Goal: Information Seeking & Learning: Learn about a topic

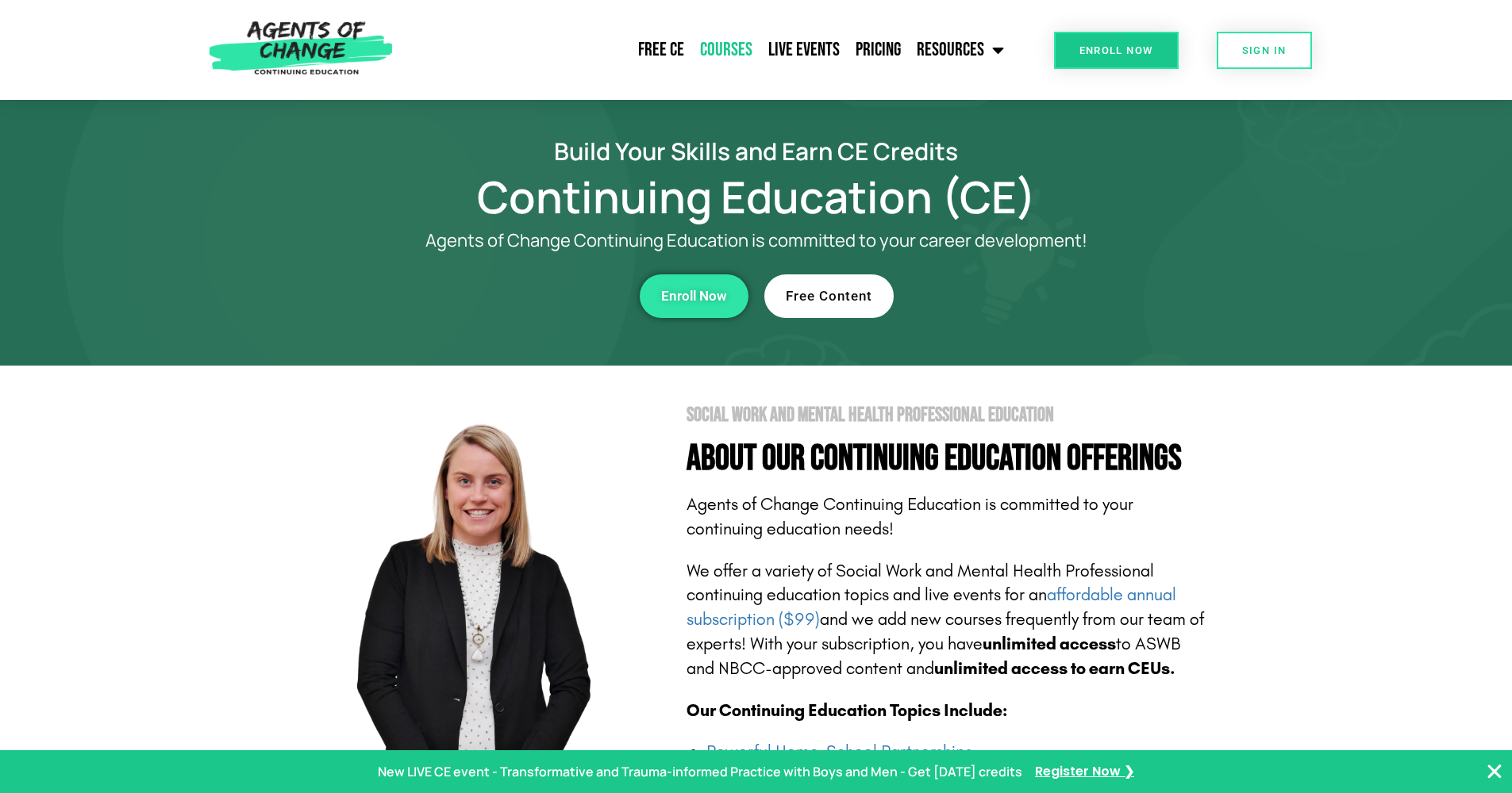
click at [719, 45] on link "Courses" at bounding box center [726, 49] width 68 height 40
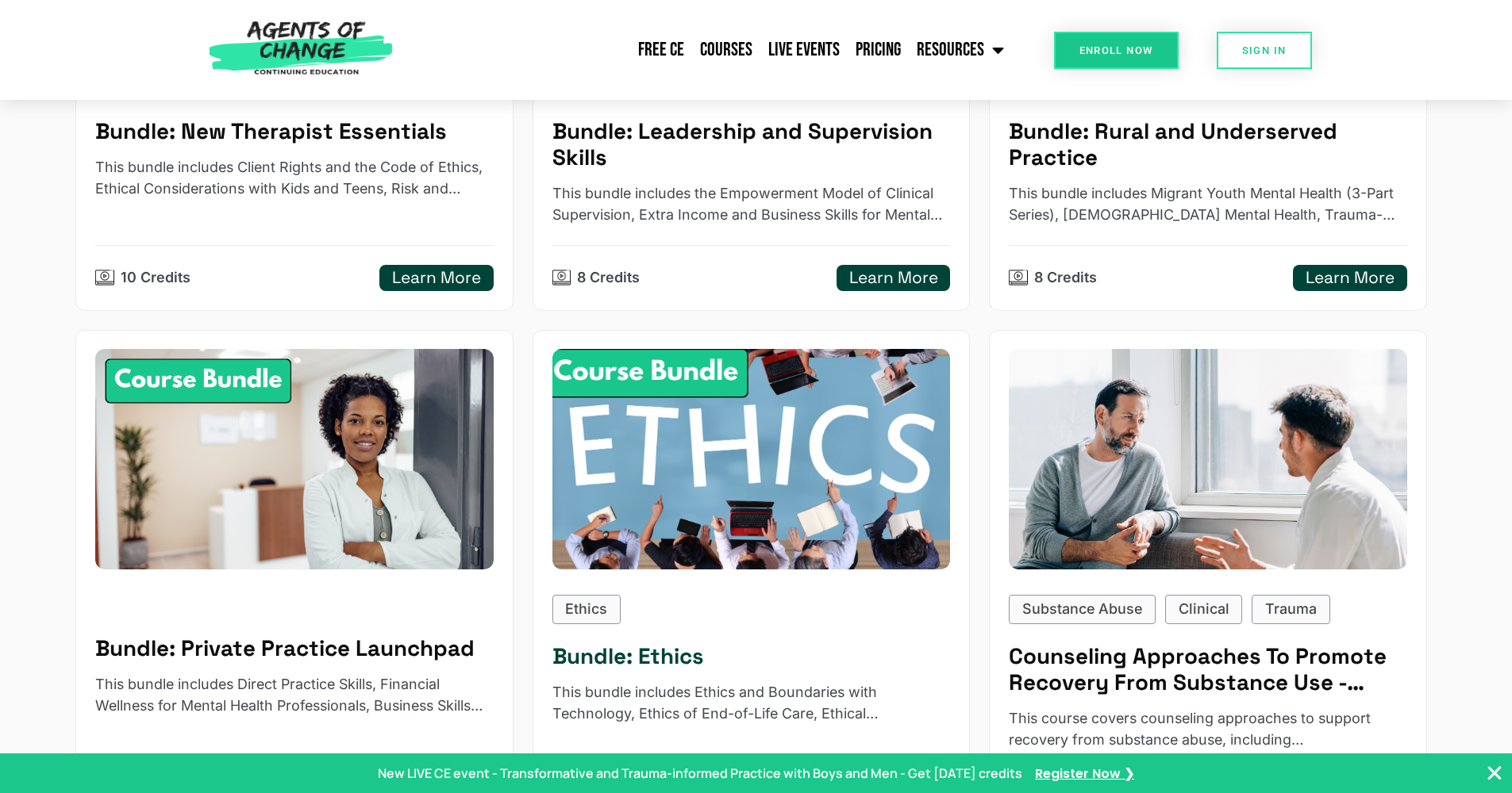
scroll to position [669, 0]
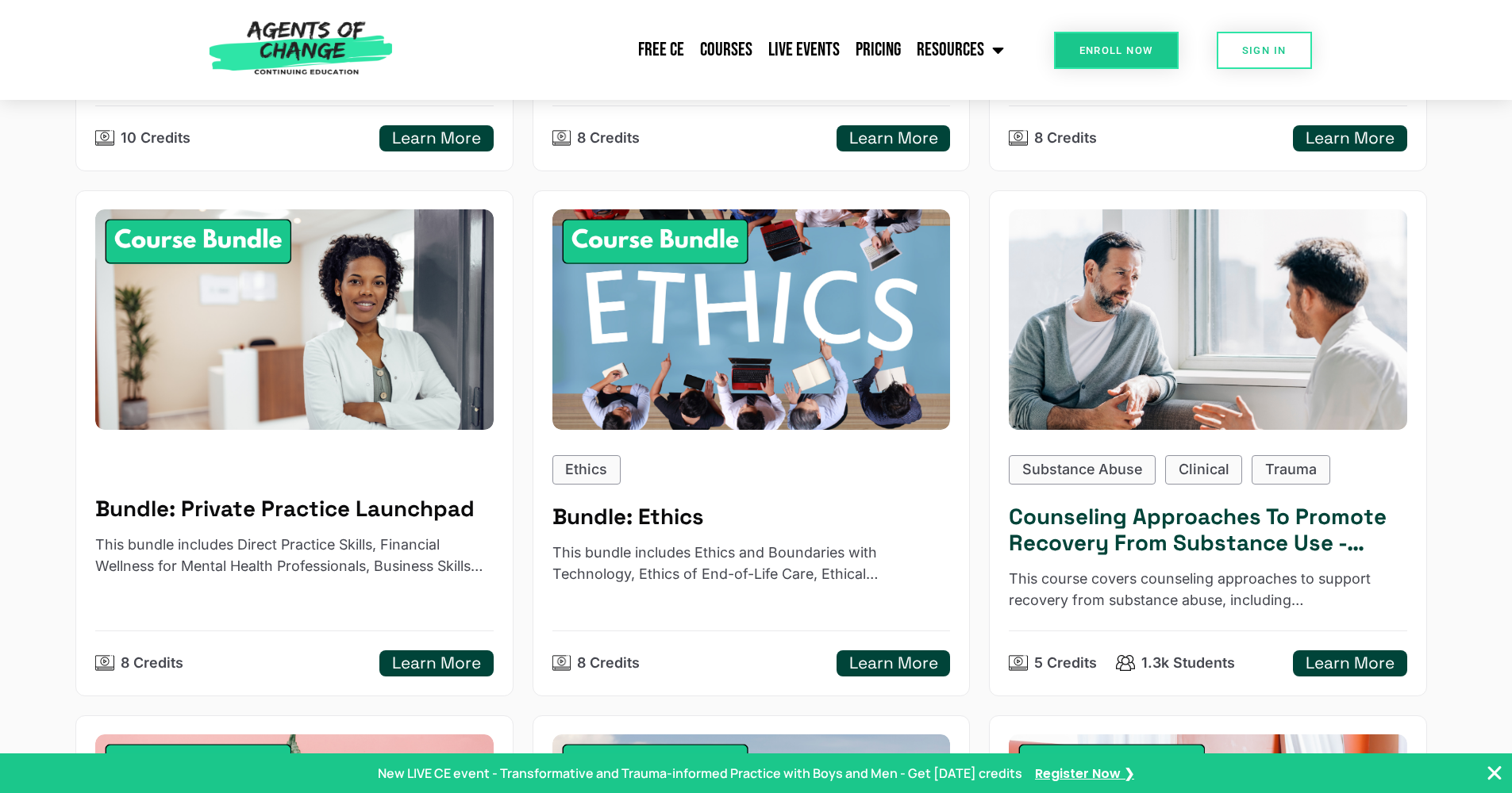
click at [1250, 283] on img at bounding box center [1208, 320] width 438 height 242
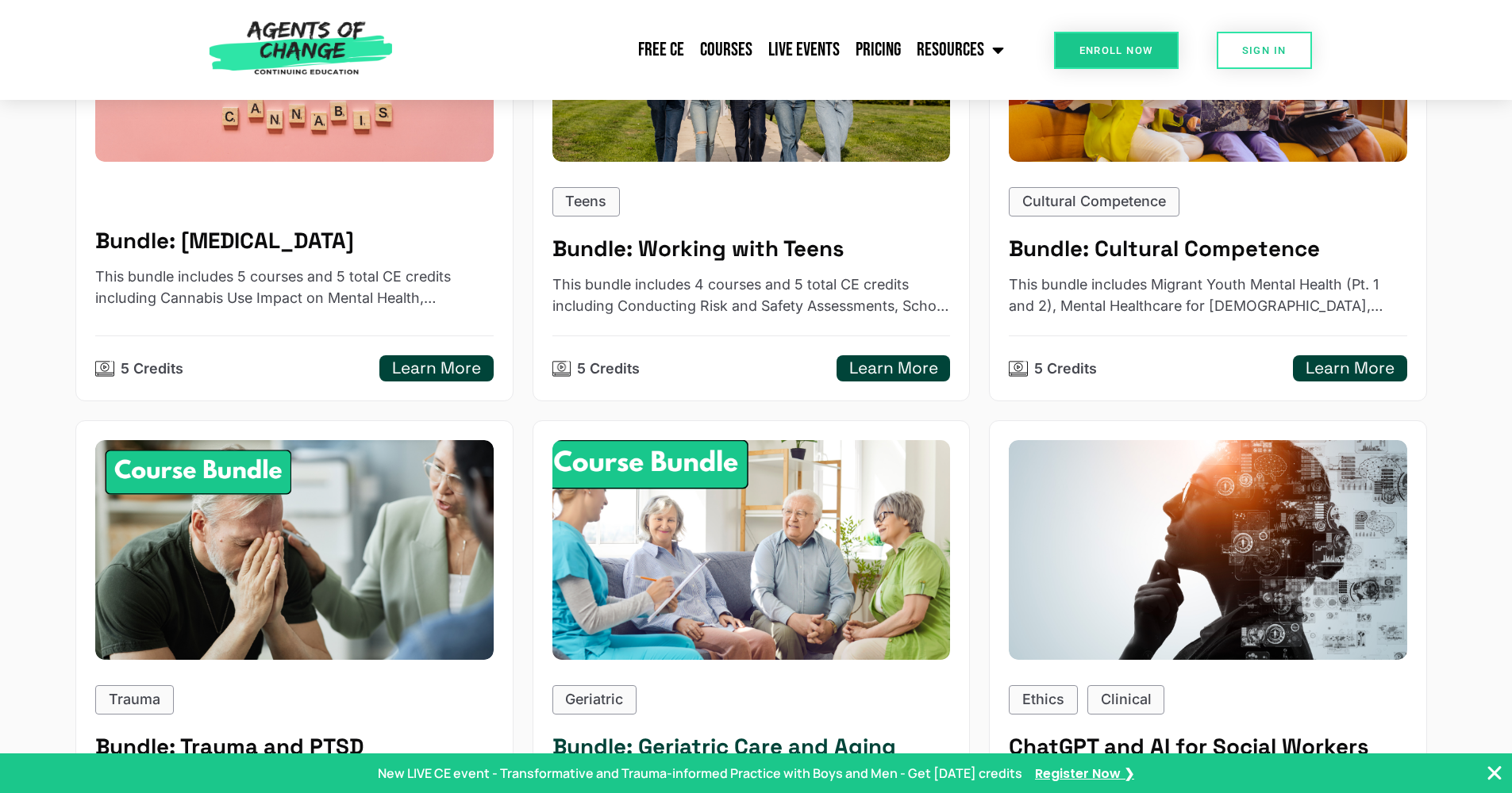
scroll to position [1581, 0]
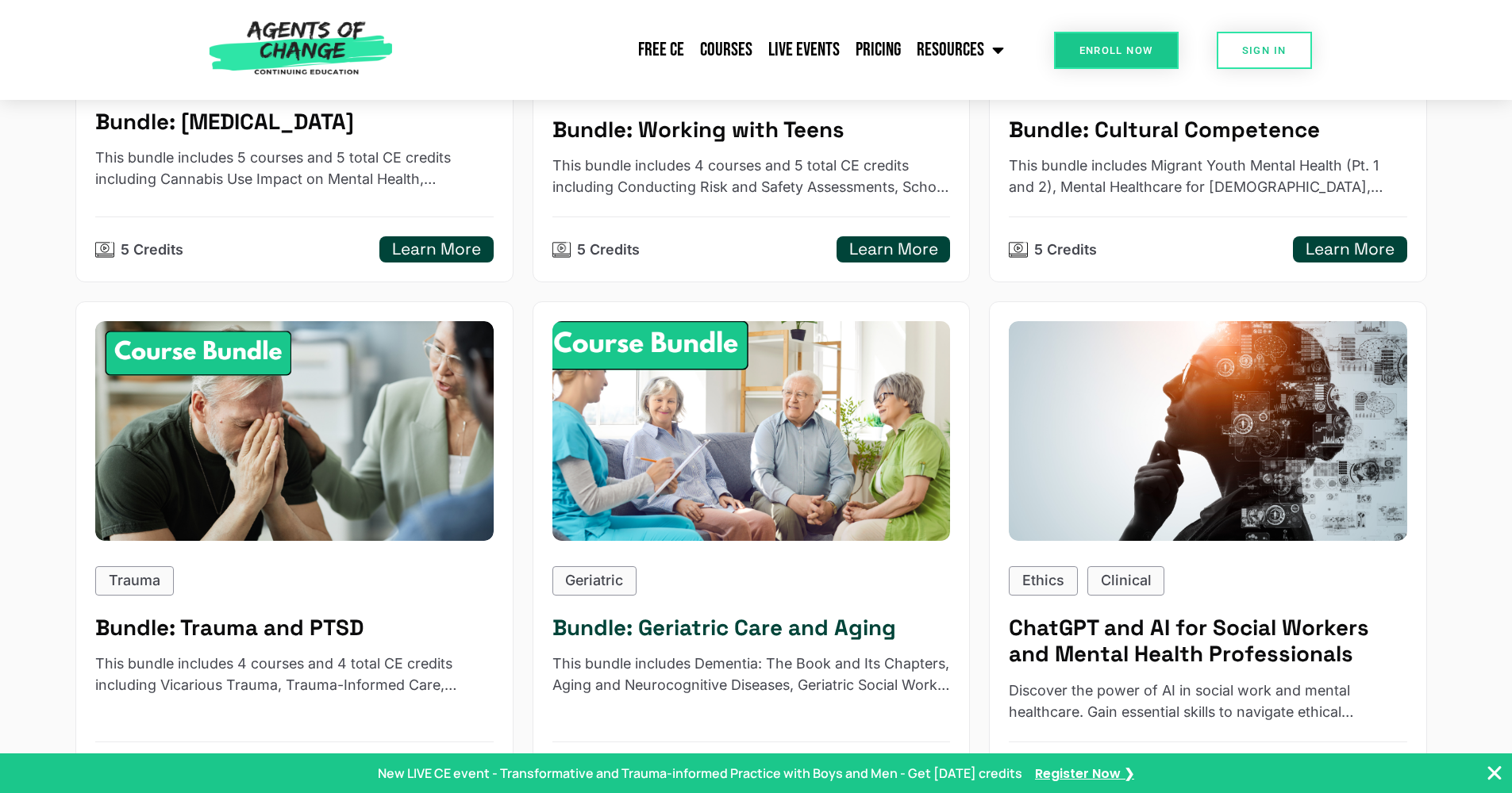
click at [733, 439] on img at bounding box center [751, 431] width 438 height 242
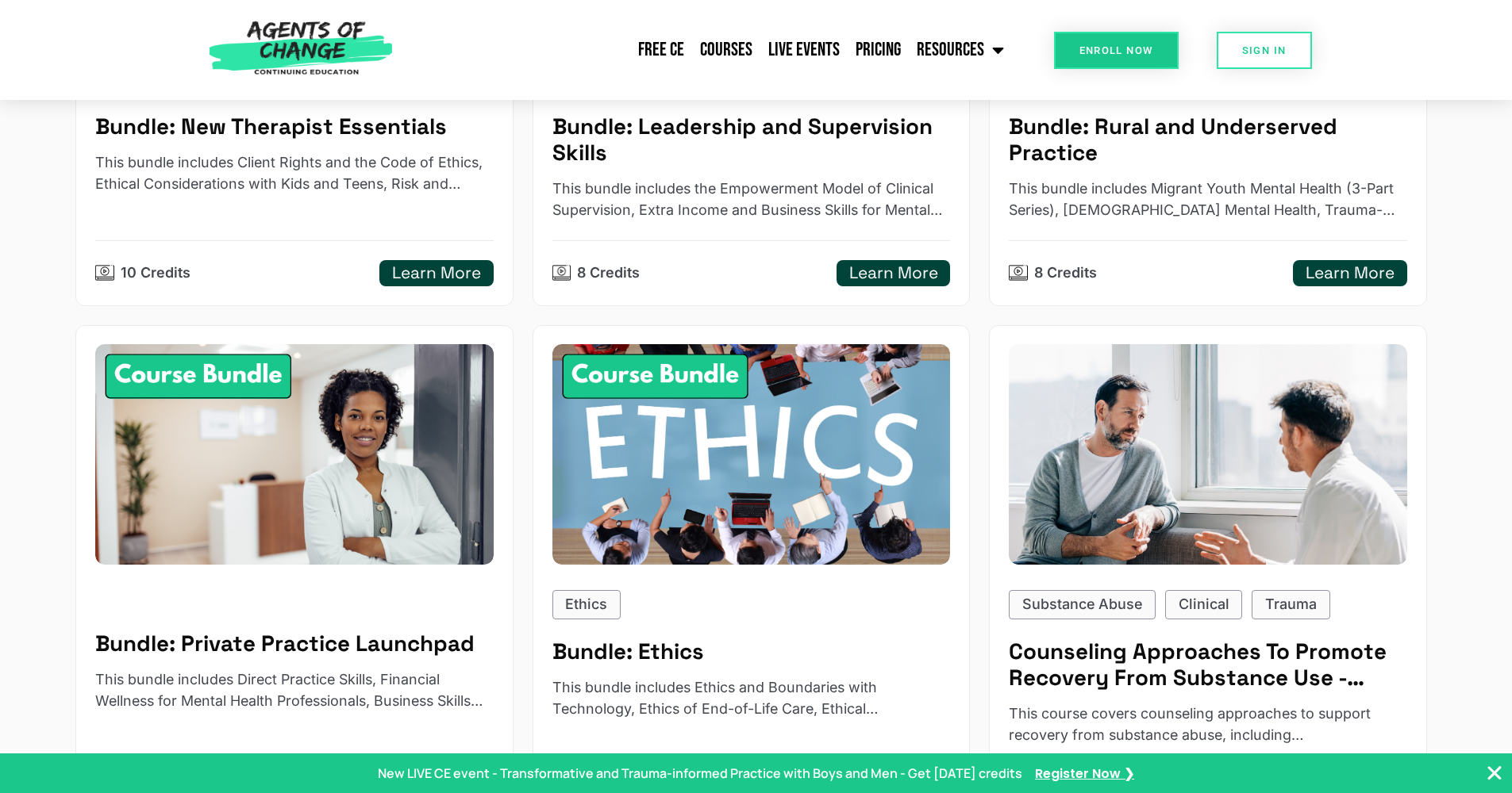
scroll to position [0, 0]
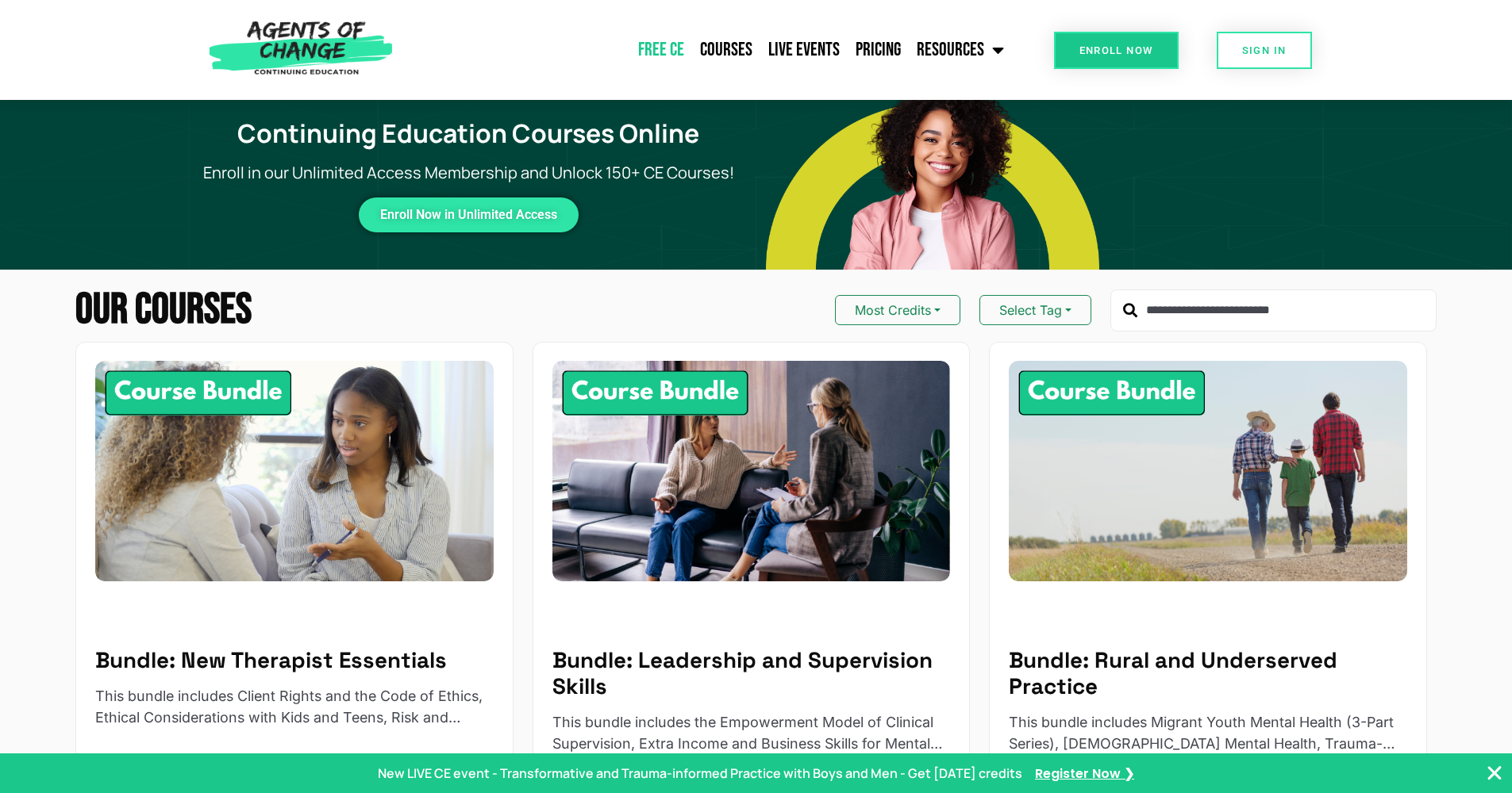
click at [670, 43] on link "Free CE" at bounding box center [661, 49] width 62 height 40
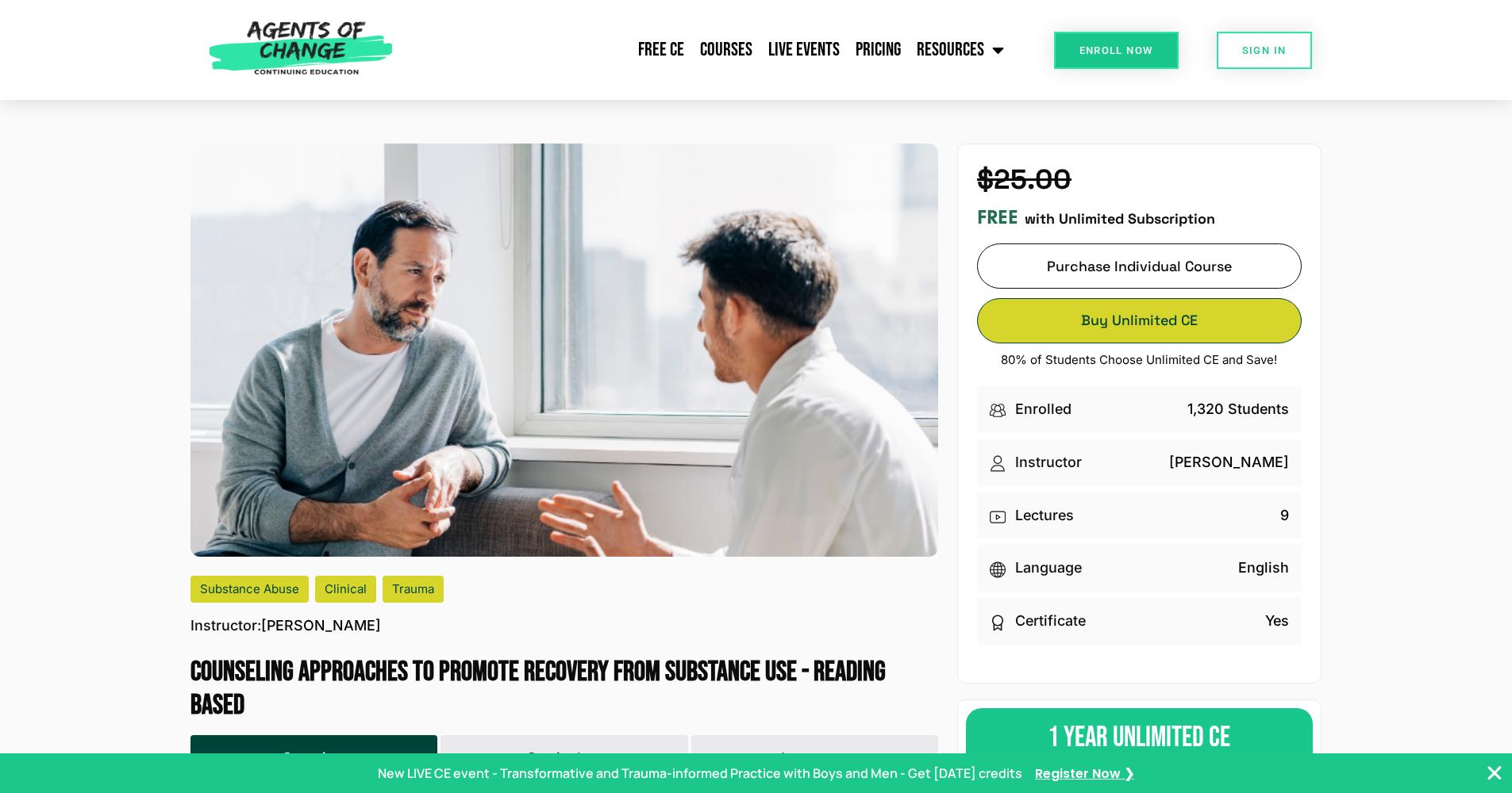
click at [1124, 322] on span "Buy Unlimited CE" at bounding box center [1139, 320] width 323 height 11
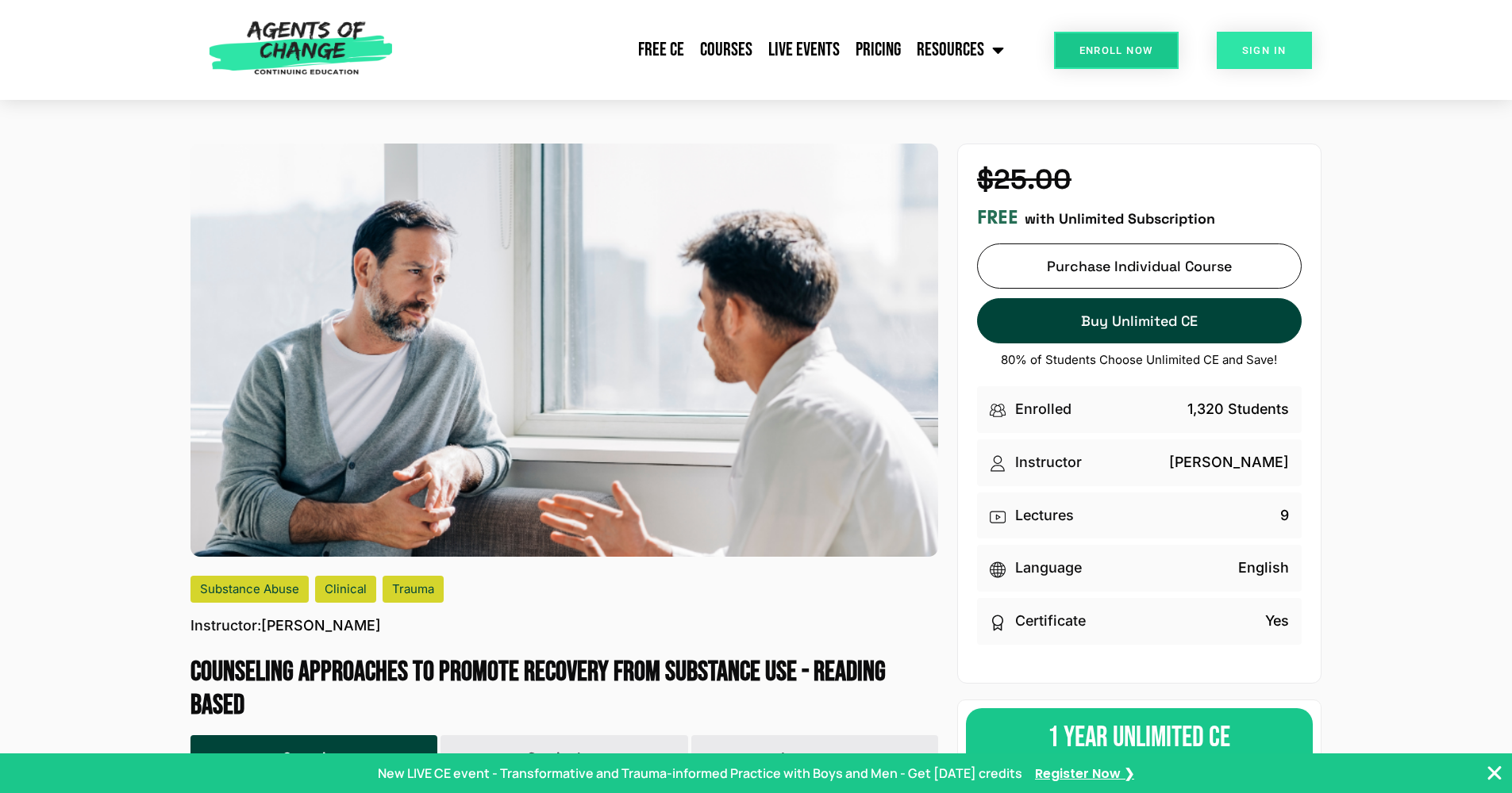
click at [1257, 53] on span "SIGN IN" at bounding box center [1264, 50] width 44 height 10
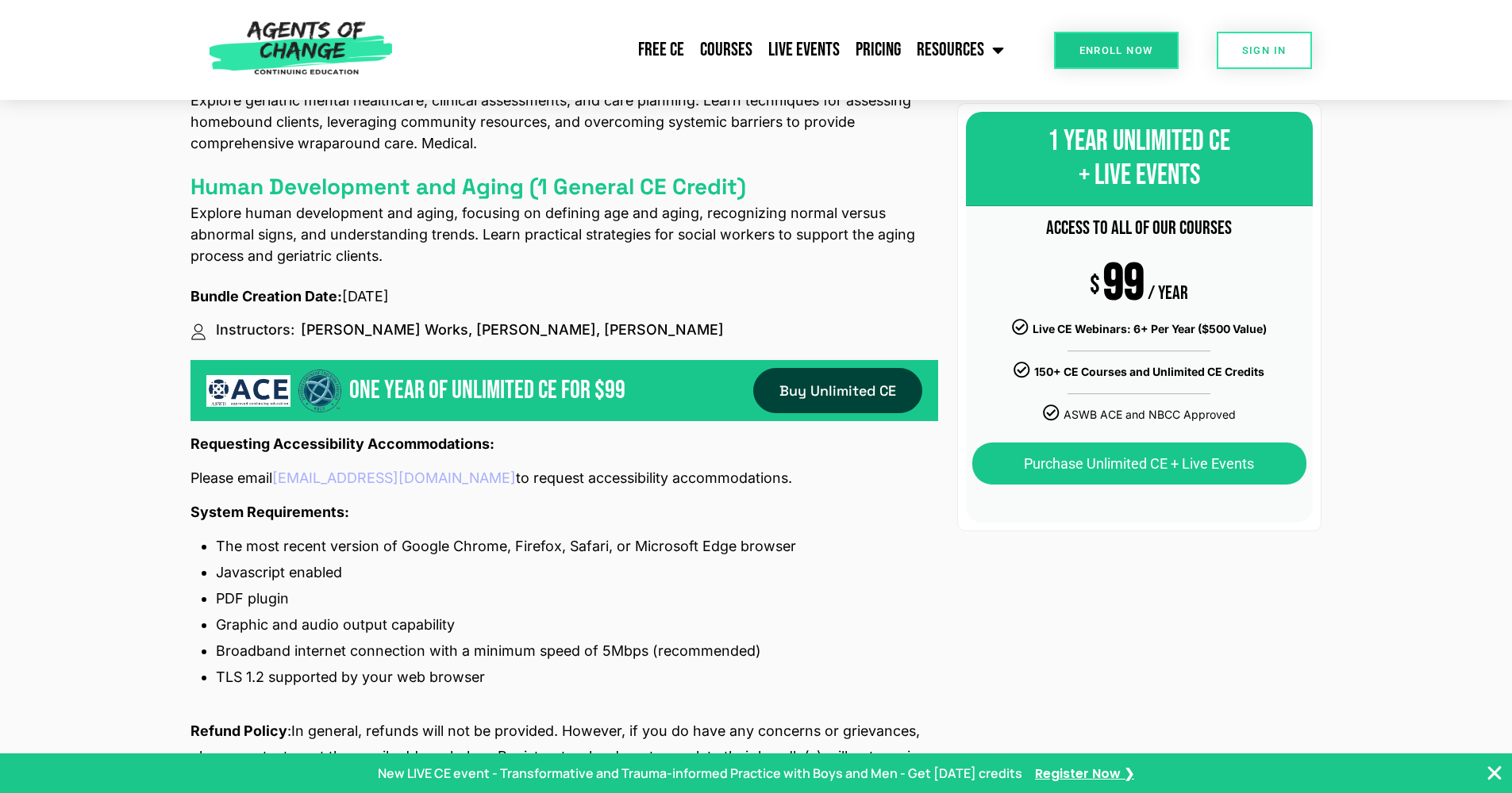
scroll to position [1104, 0]
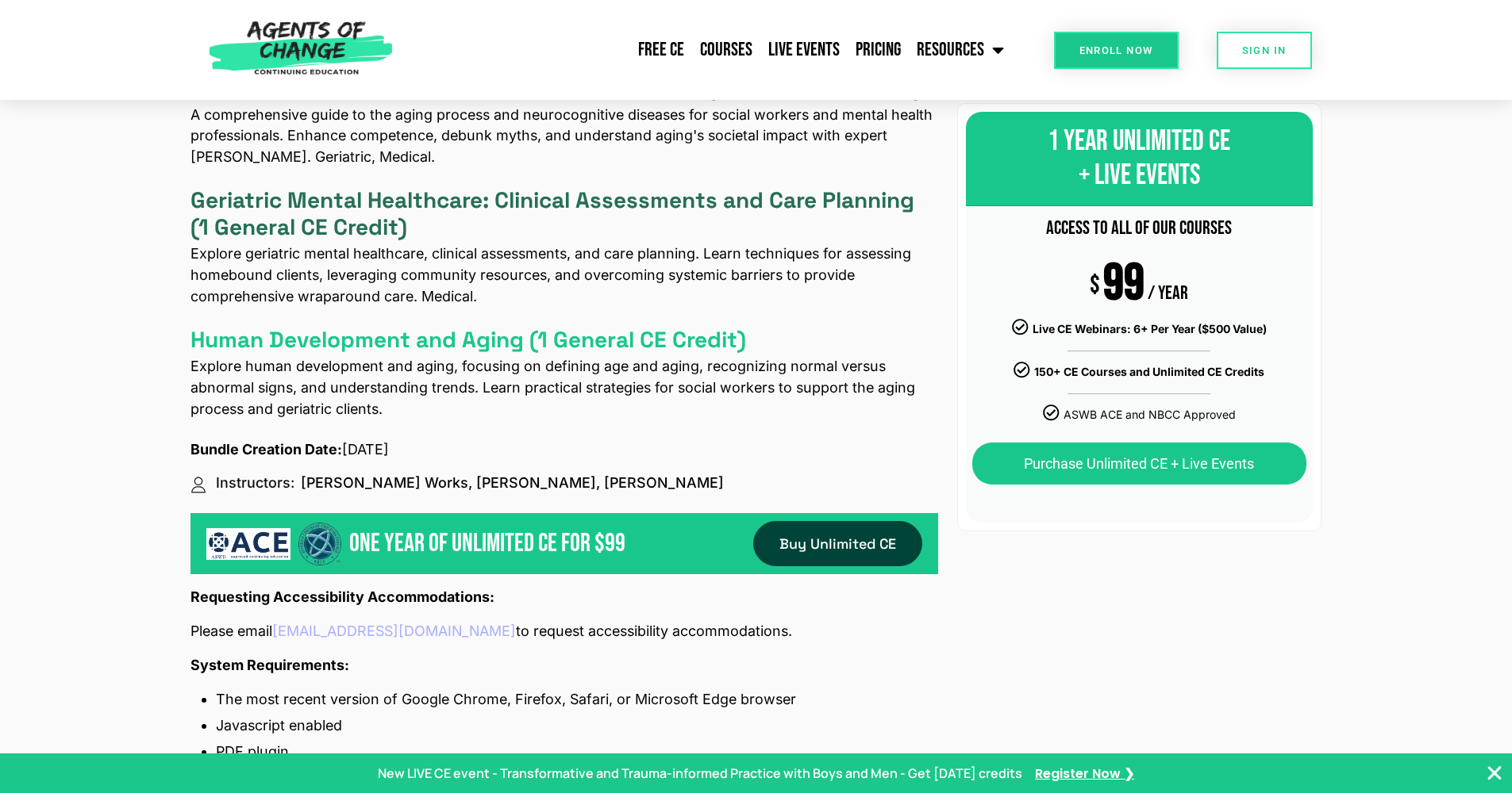
click at [318, 208] on h4 "Geriatric Mental Healthcare: Clinical Assessments and Care Planning (1 General …" at bounding box center [564, 214] width 747 height 53
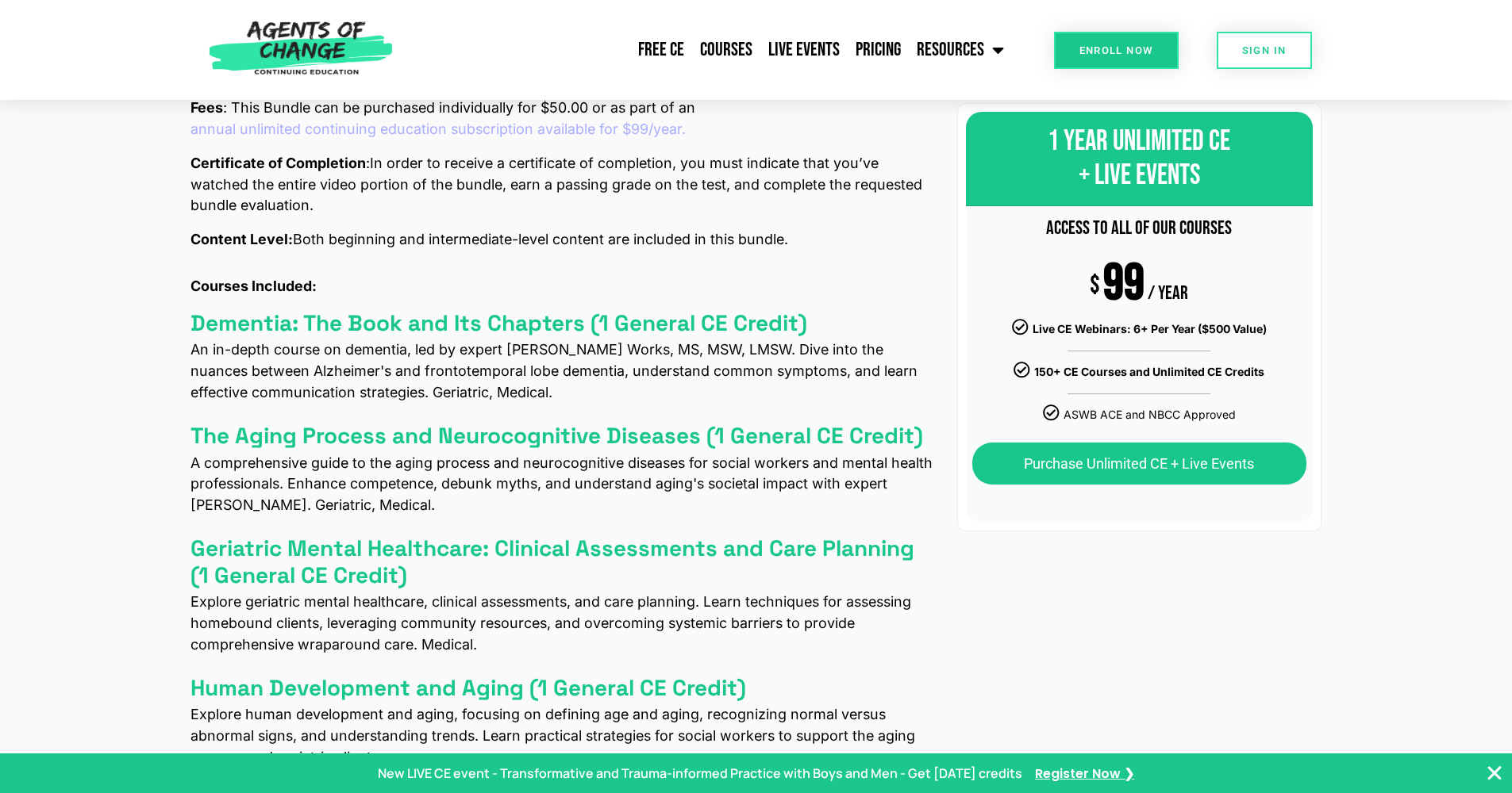
scroll to position [769, 0]
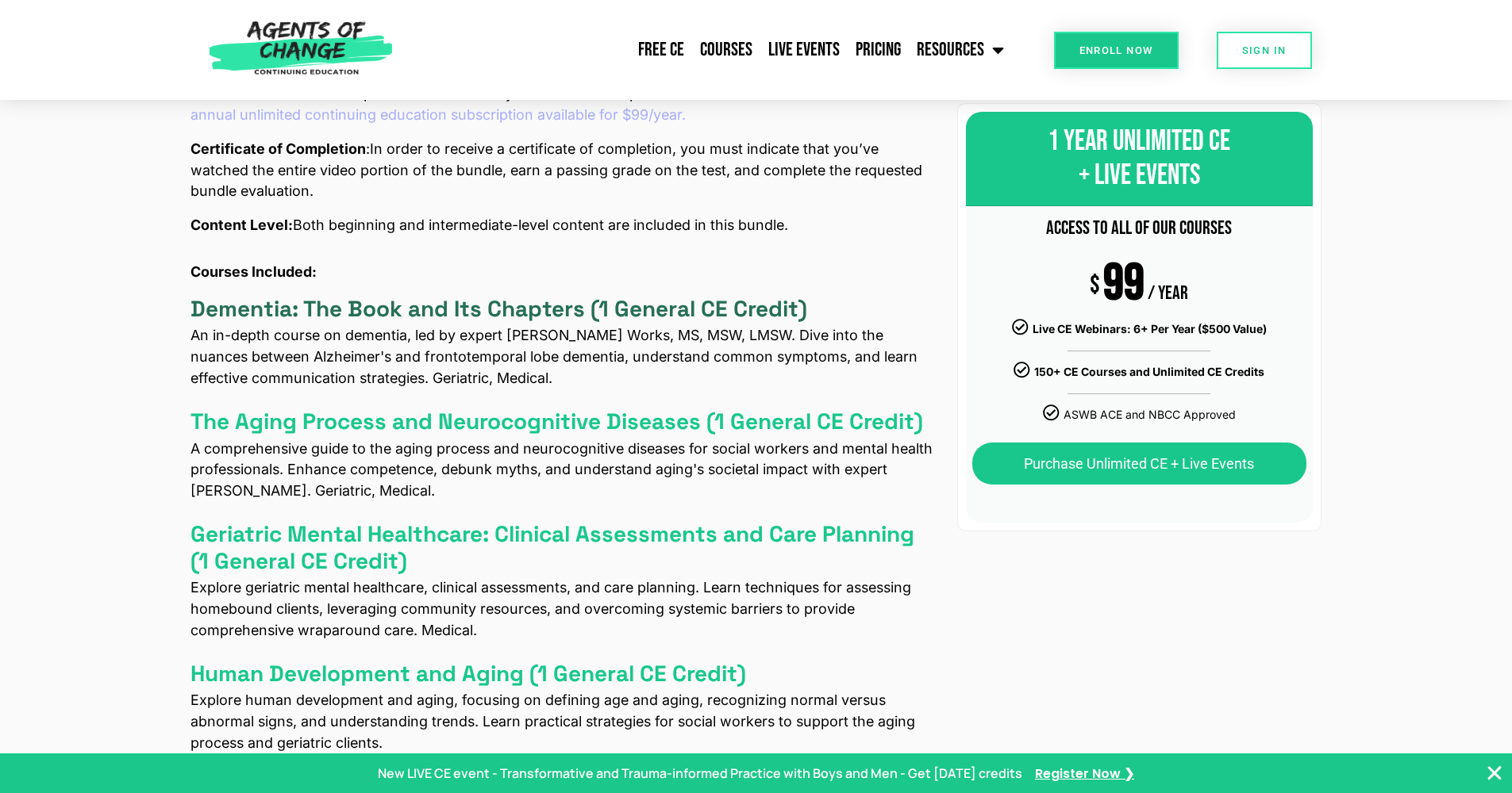
click at [415, 311] on h4 "Dementia: The Book and Its Chapters (1 General CE Credit)" at bounding box center [499, 310] width 616 height 27
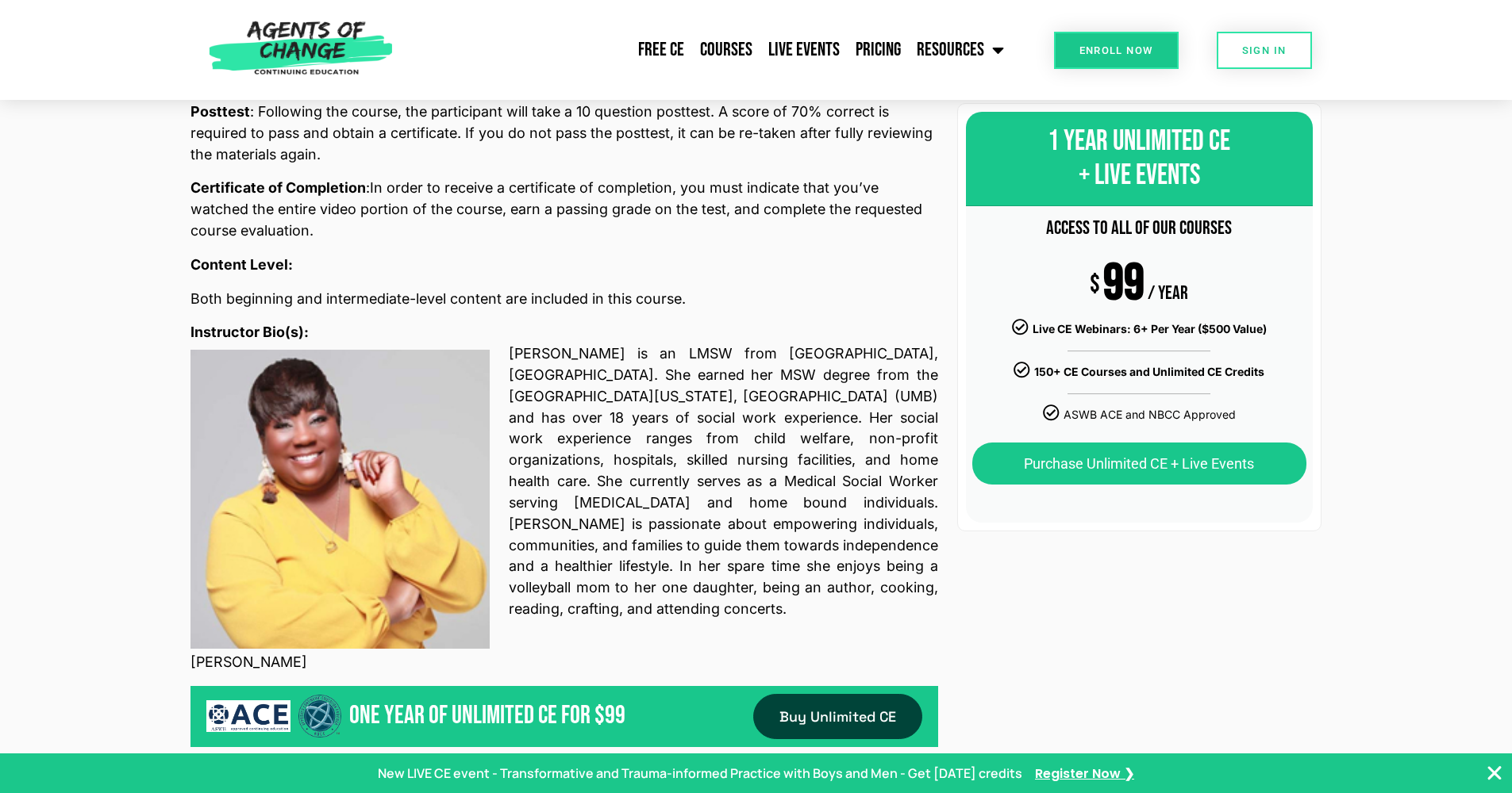
scroll to position [945, 0]
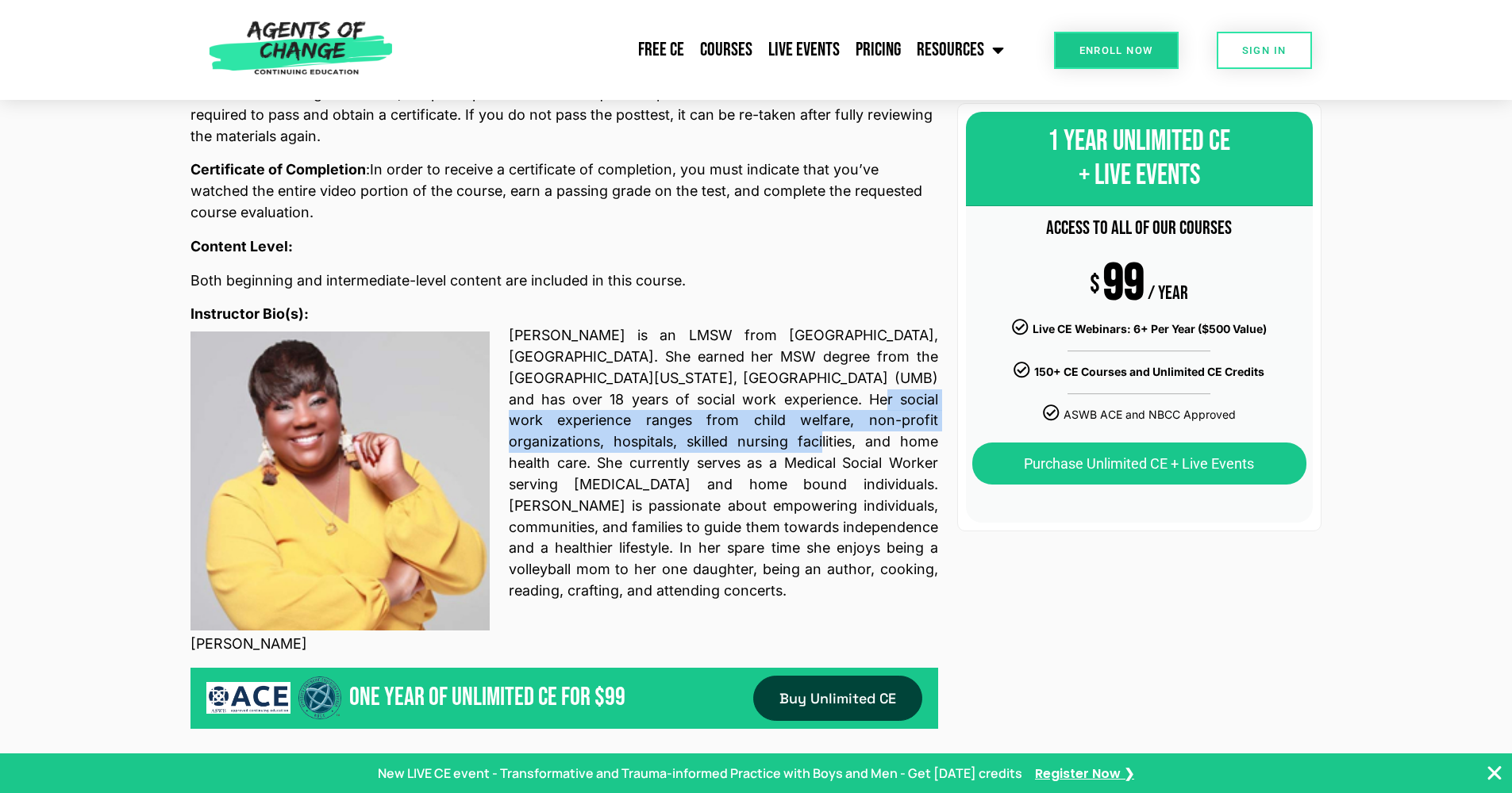
drag, startPoint x: 753, startPoint y: 407, endPoint x: 636, endPoint y: 450, distance: 124.7
click at [636, 450] on span "Chaundra Scott is an LMSW from Hanover, MD. She earned her MSW degree from the …" at bounding box center [724, 490] width 429 height 330
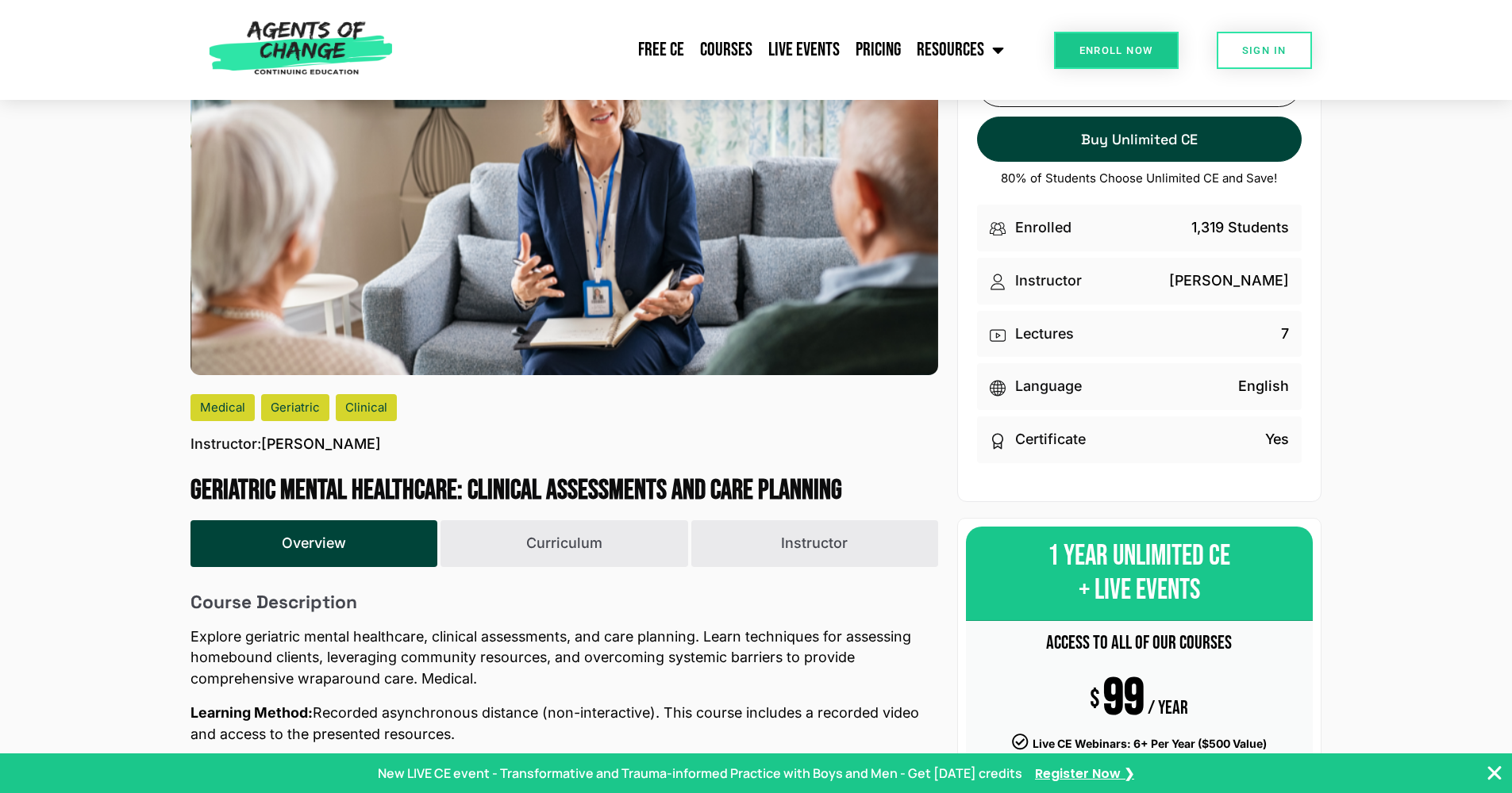
scroll to position [0, 0]
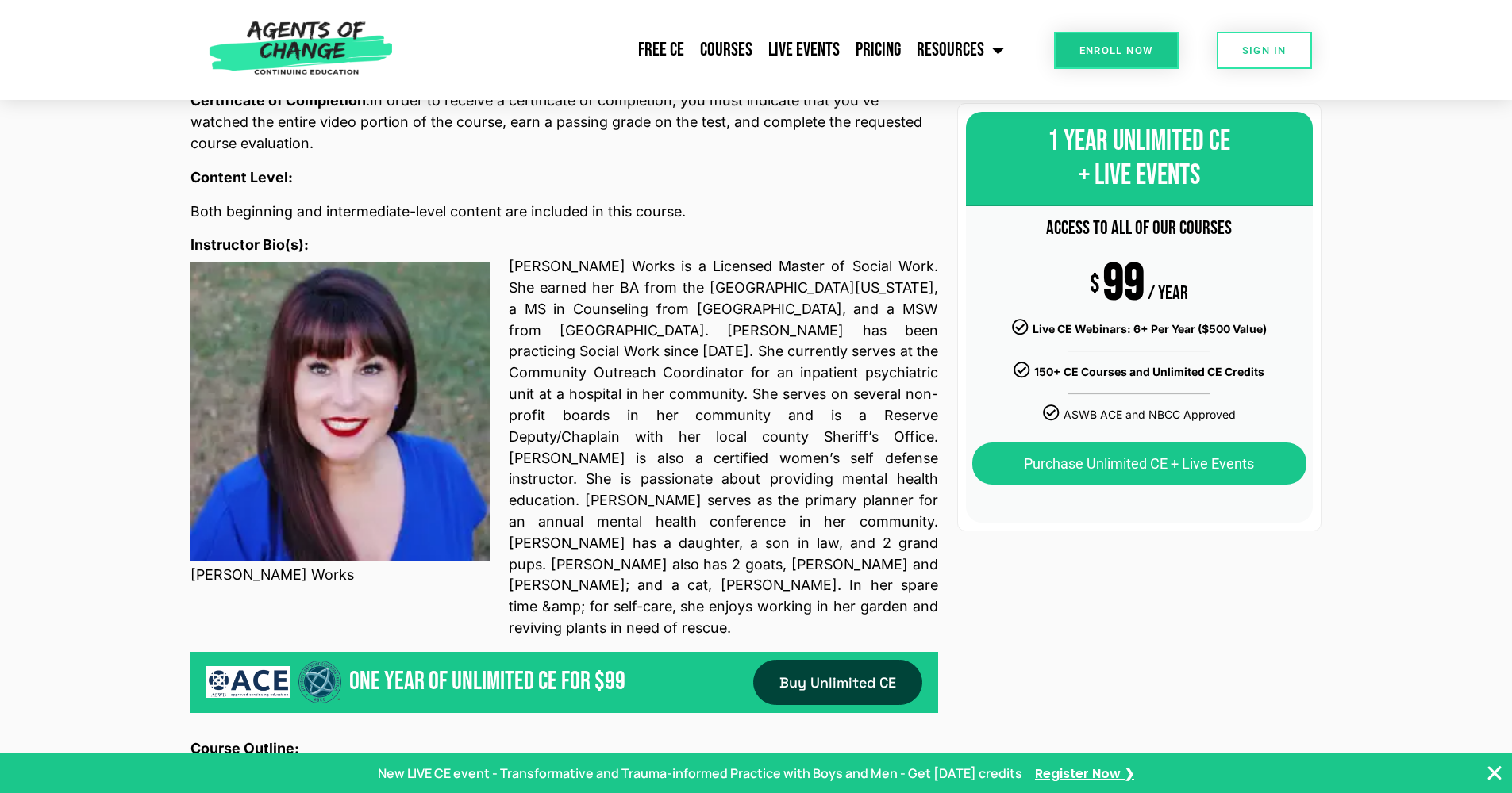
scroll to position [1154, 0]
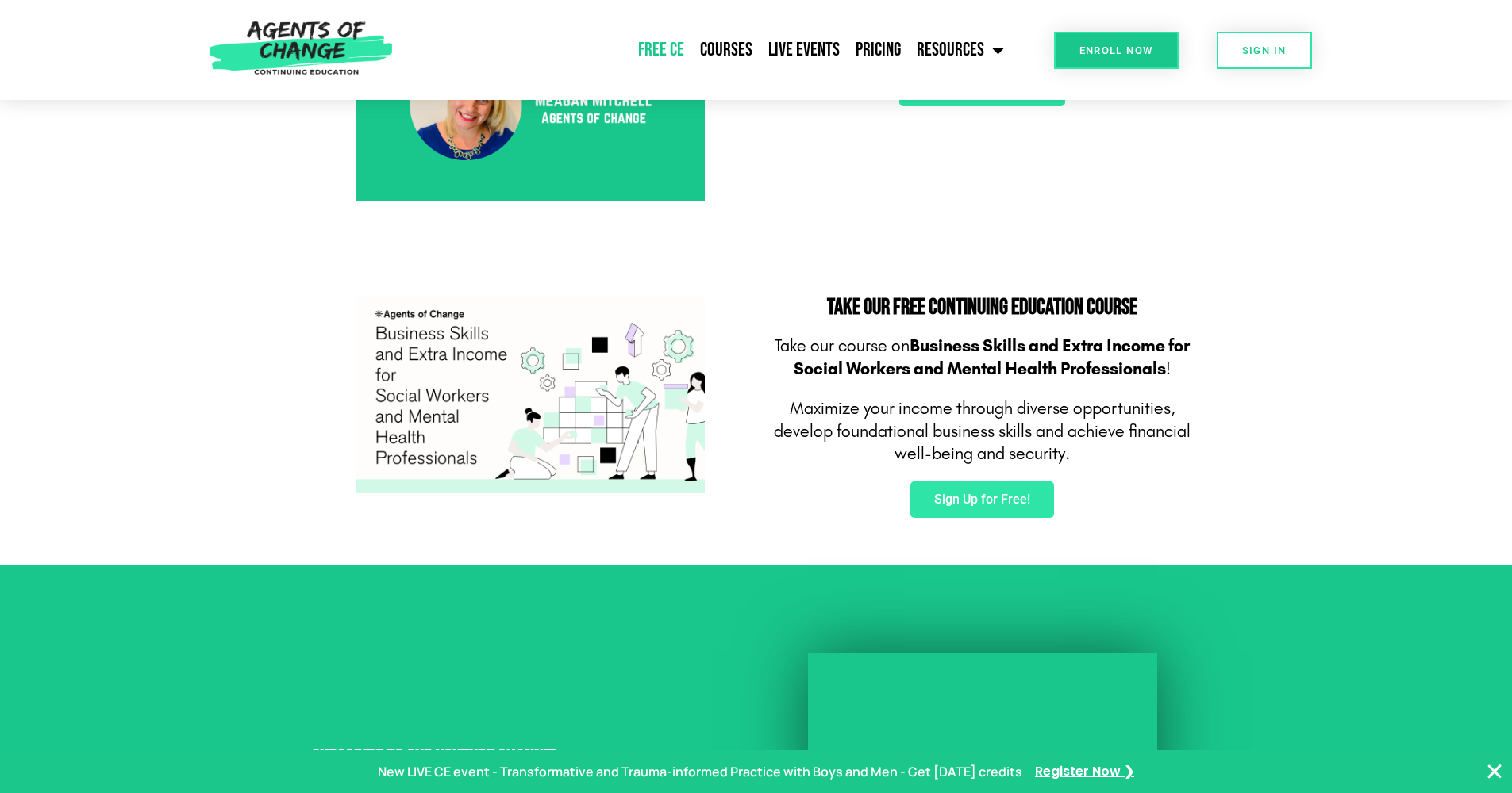
scroll to position [932, 0]
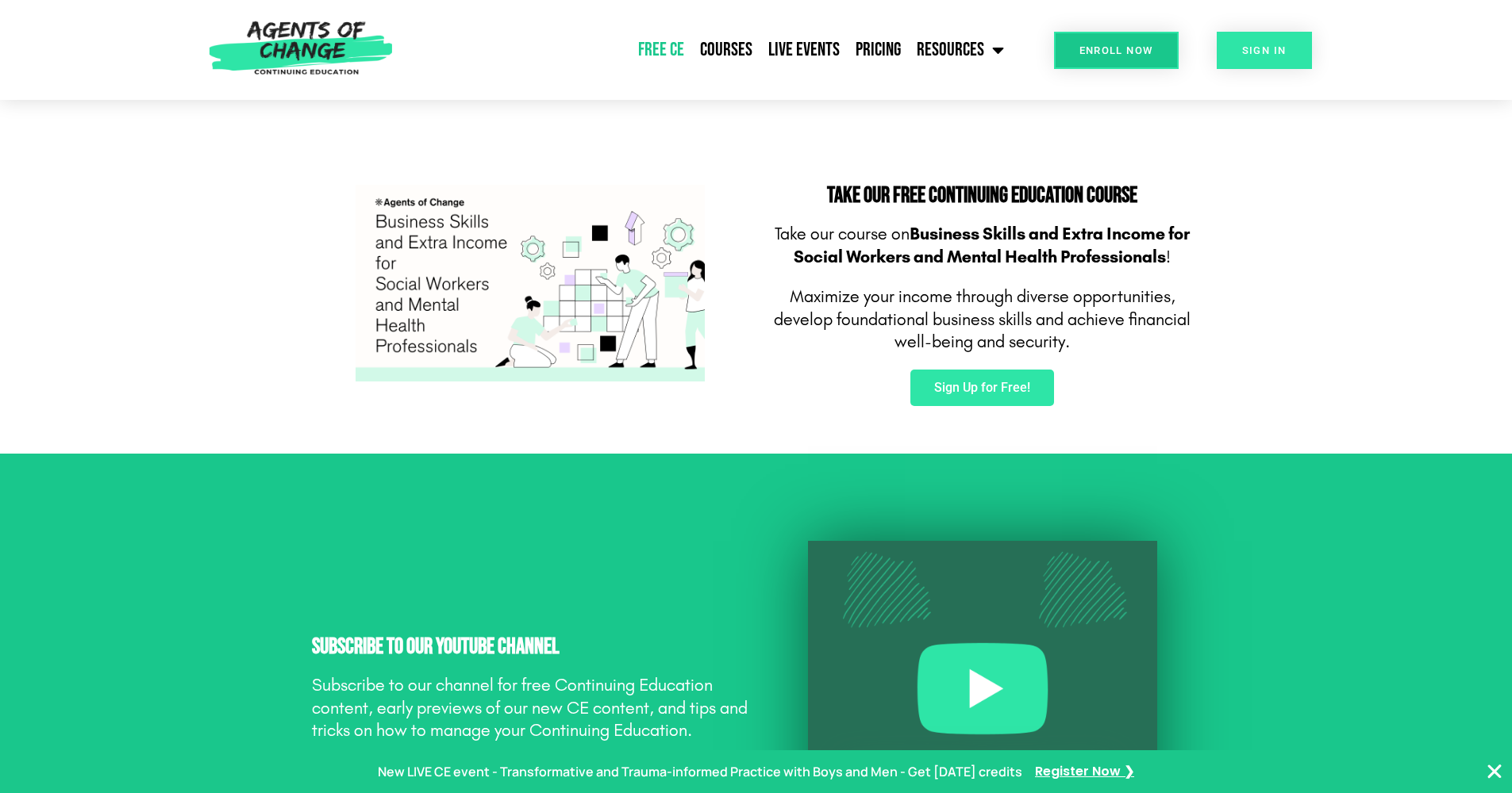
click at [1265, 60] on link "SIGN IN" at bounding box center [1264, 50] width 95 height 37
